Goal: Complete application form

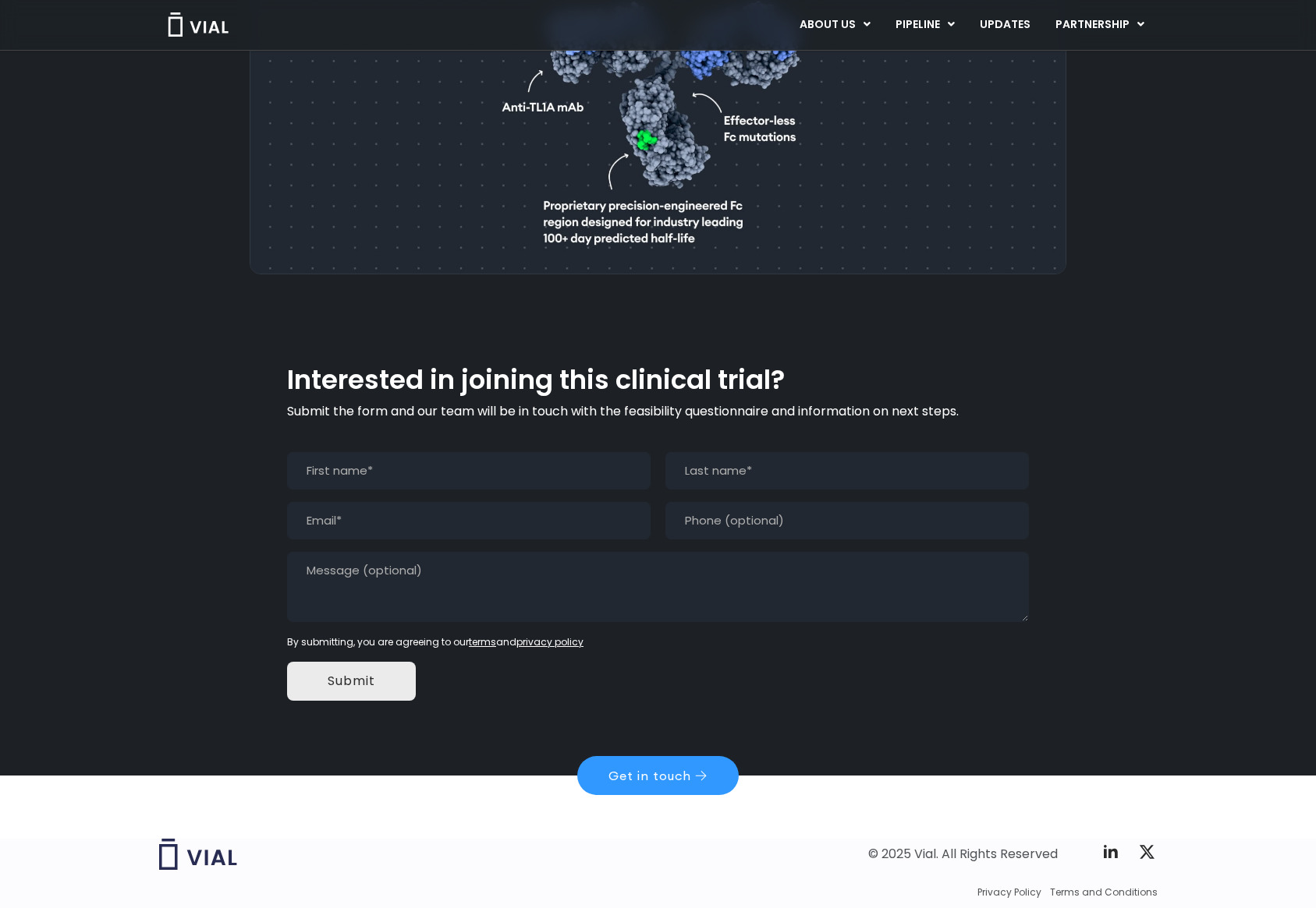
scroll to position [983, 0]
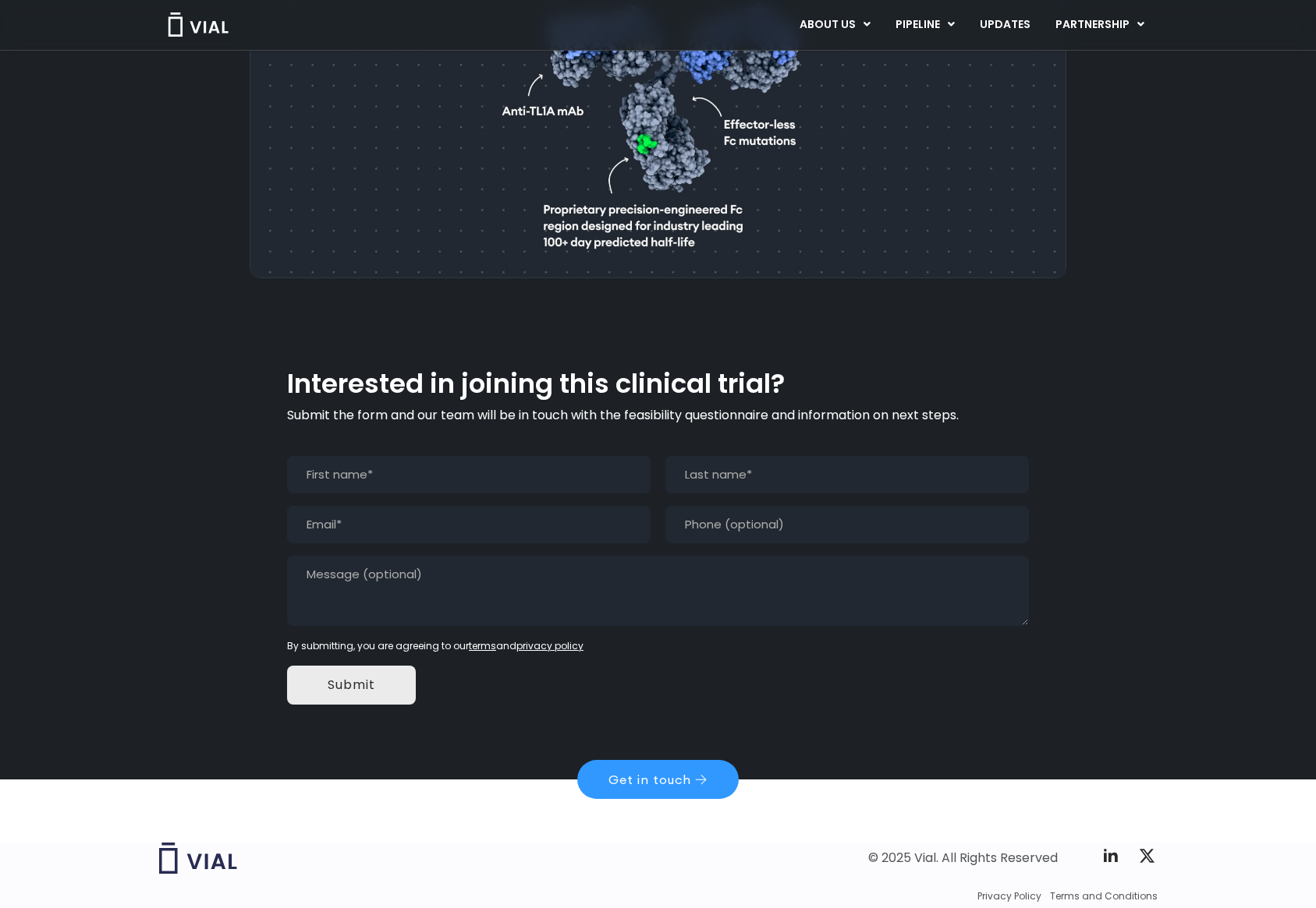
click at [353, 456] on input "First" at bounding box center [468, 475] width 363 height 38
click at [265, 390] on div "Interested in joining this clinical trial? Submit the form and our team will be…" at bounding box center [658, 544] width 816 height 470
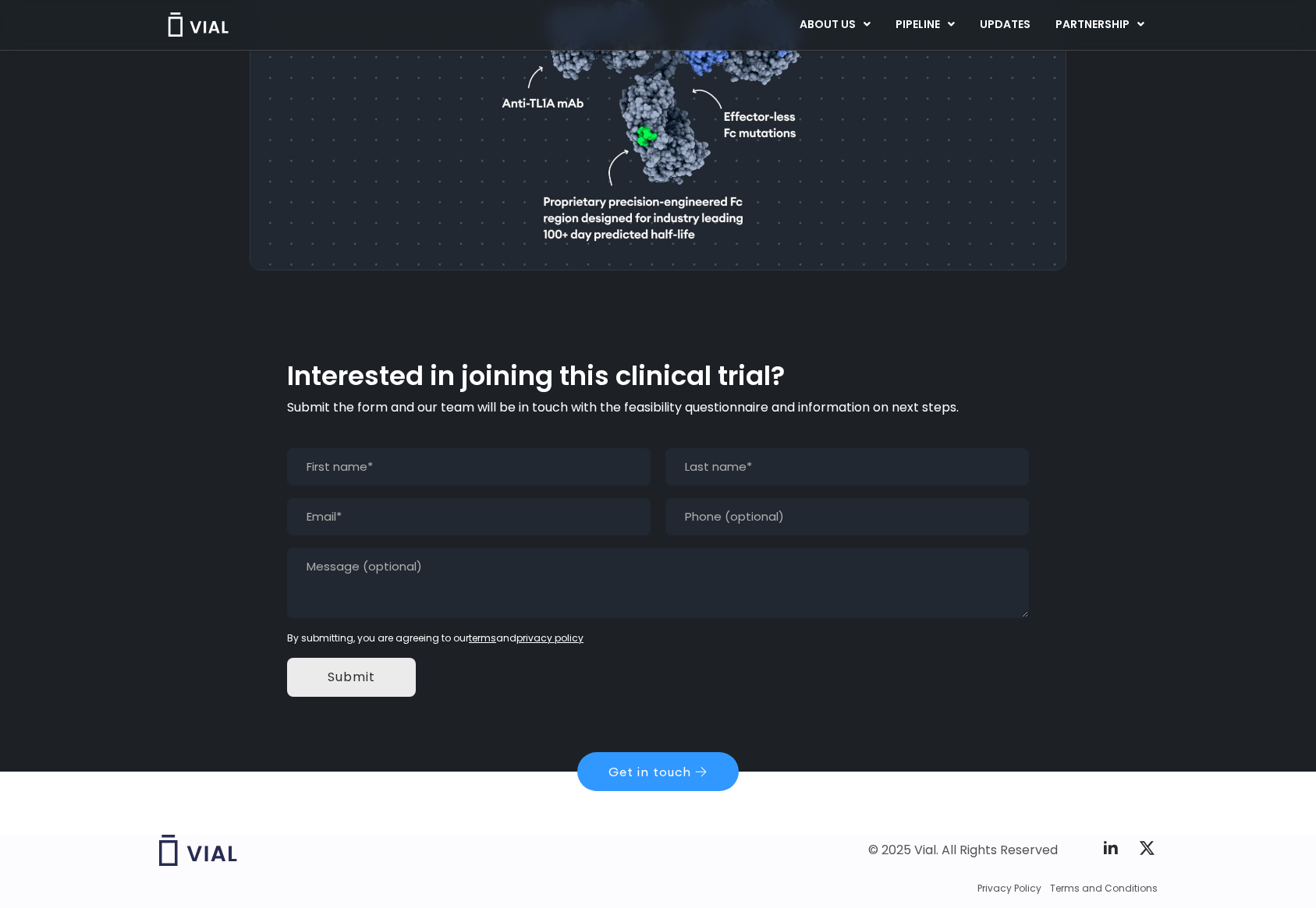
scroll to position [991, 0]
click at [387, 447] on input "First" at bounding box center [468, 466] width 363 height 38
type input "Will"
type input "[PERSON_NAME]"
drag, startPoint x: 387, startPoint y: 454, endPoint x: 388, endPoint y: 464, distance: 10.0
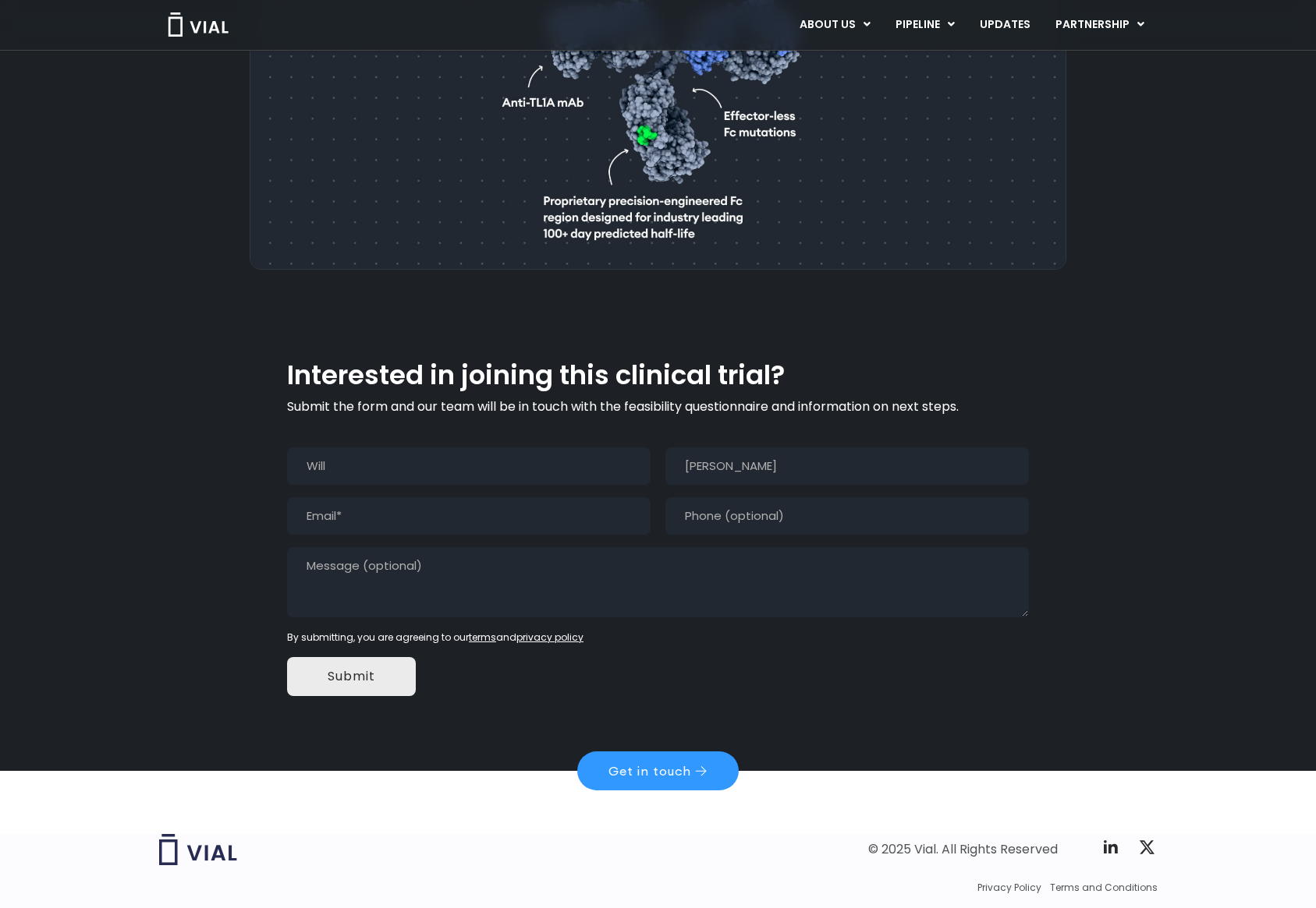
click at [386, 498] on input "Email (Required)" at bounding box center [468, 516] width 363 height 38
type input "W"
type input "[EMAIL_ADDRESS][DOMAIN_NAME]"
click at [358, 548] on textarea "Message" at bounding box center [658, 583] width 742 height 70
type textarea "I"
